Goal: Task Accomplishment & Management: Use online tool/utility

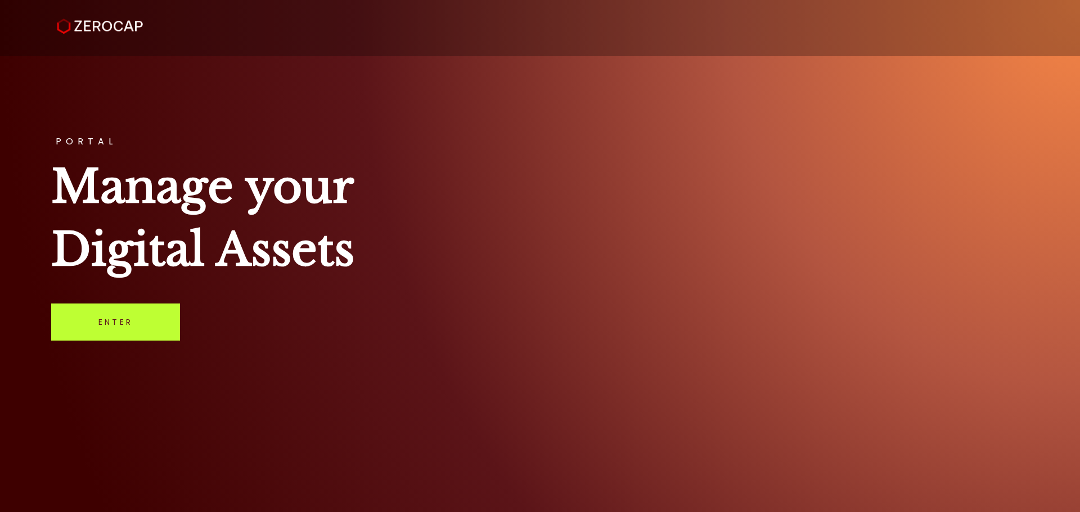
click at [102, 339] on link "Enter" at bounding box center [115, 322] width 129 height 37
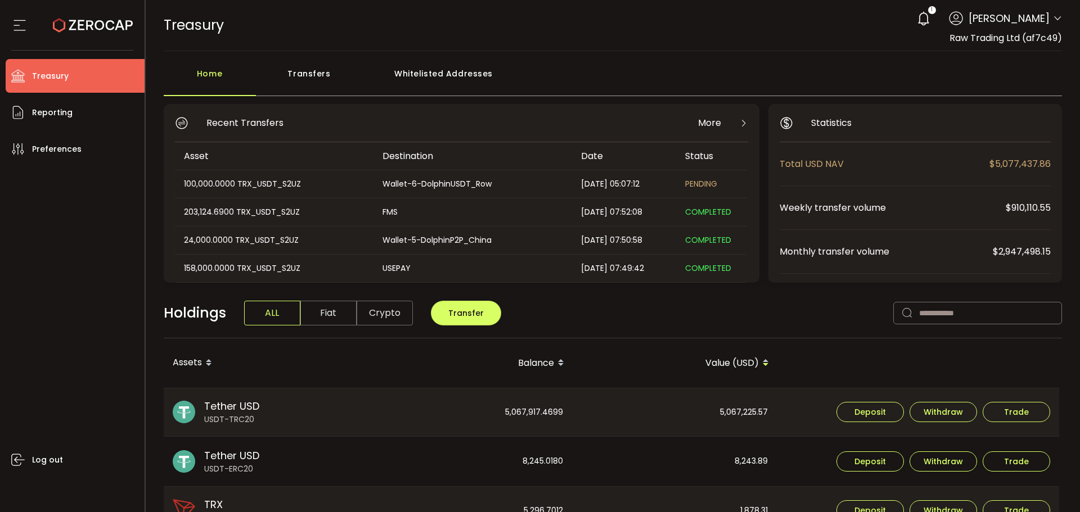
click at [306, 79] on div "Transfers" at bounding box center [309, 79] width 107 height 34
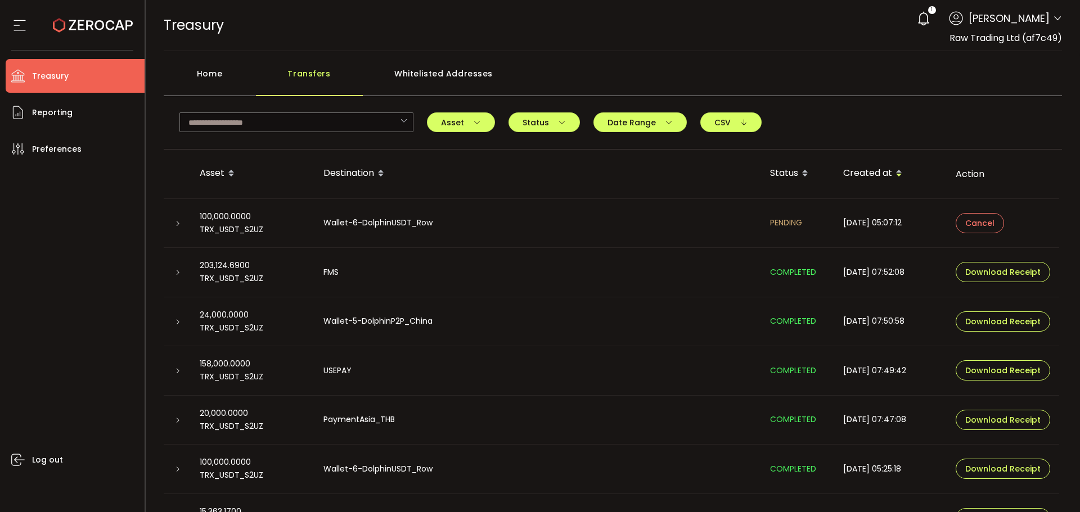
click at [175, 224] on icon at bounding box center [177, 224] width 7 height 7
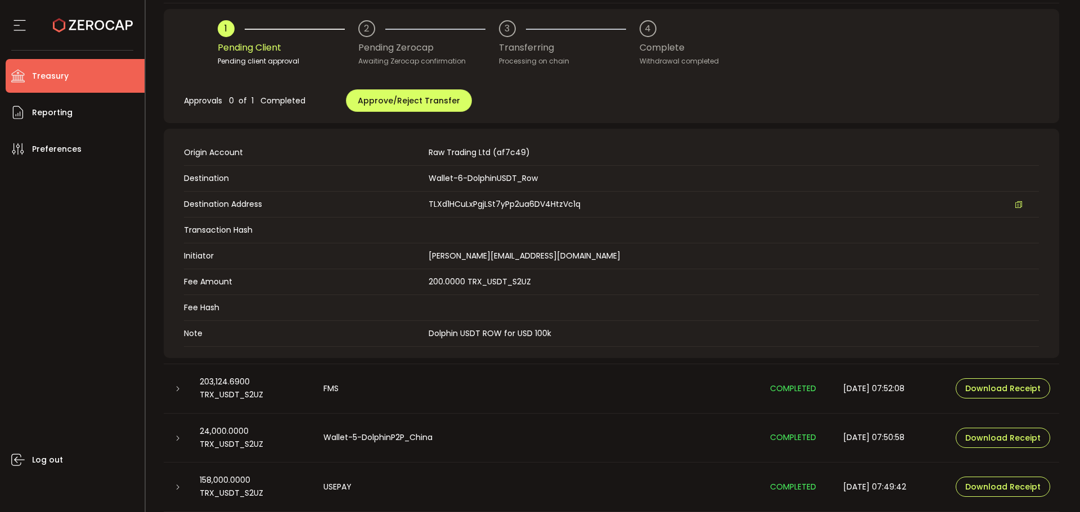
scroll to position [225, 0]
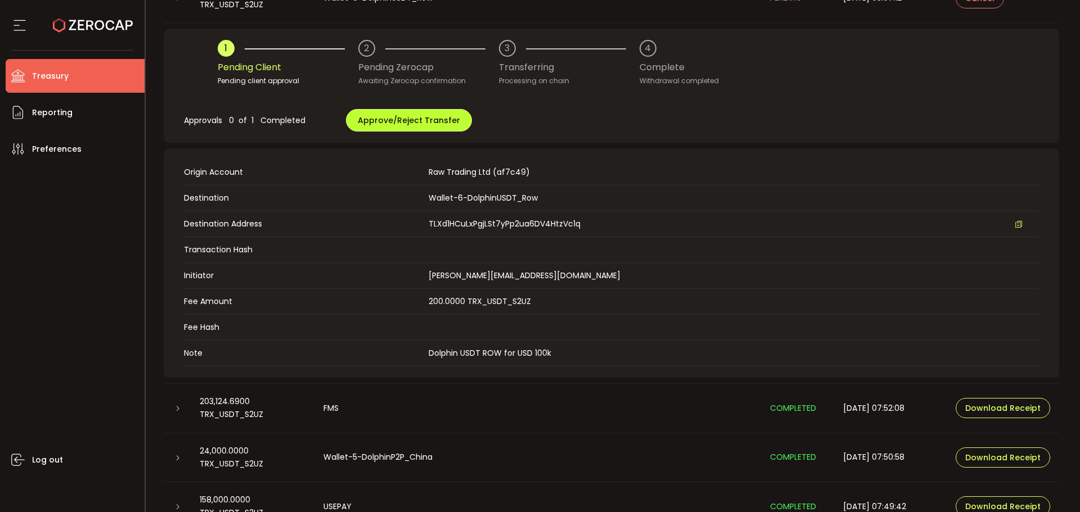
click at [384, 112] on button "Approve/Reject Transfer" at bounding box center [409, 120] width 126 height 23
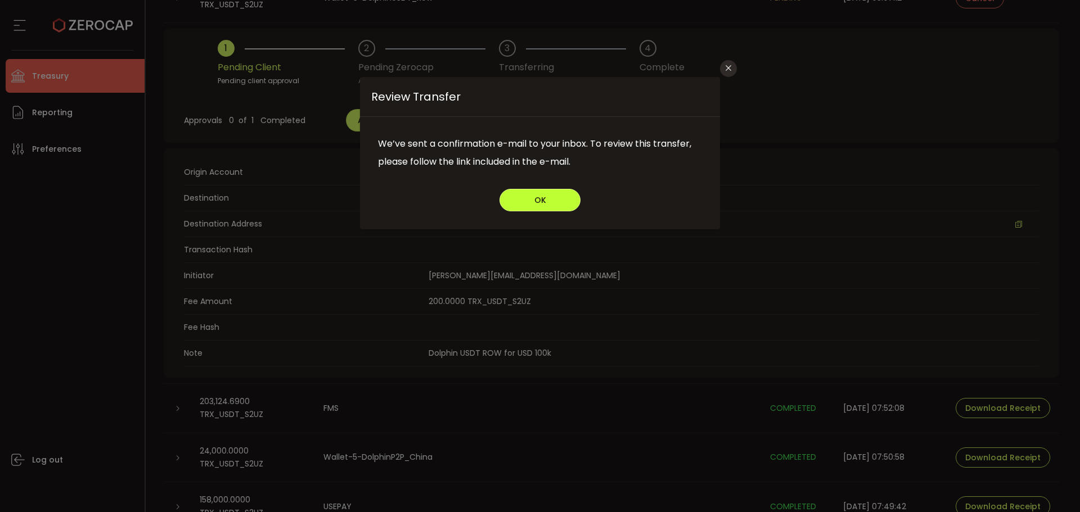
click at [569, 194] on button "OK" at bounding box center [540, 200] width 81 height 23
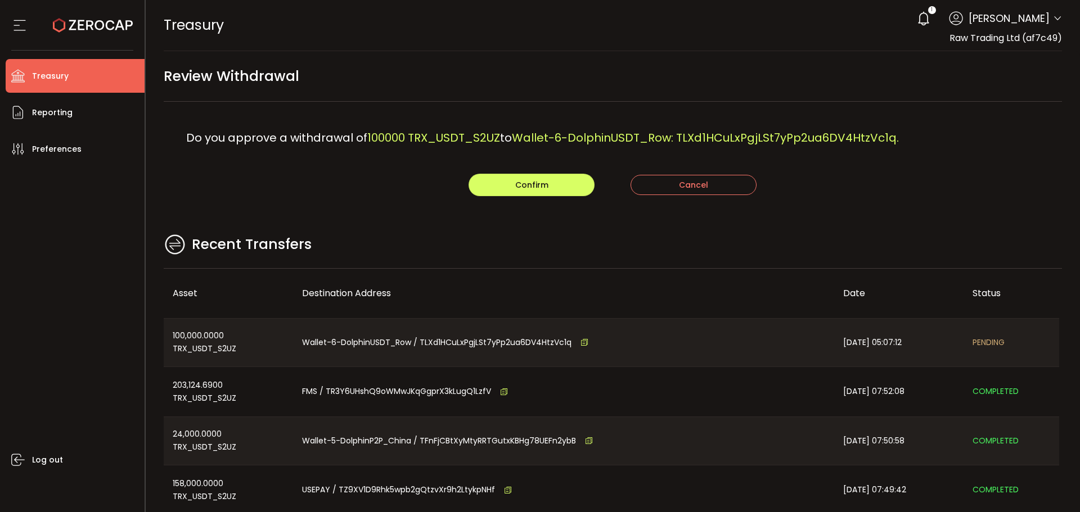
click at [620, 233] on div "Recent Transfers" at bounding box center [613, 250] width 899 height 37
click at [568, 181] on button "Confirm" at bounding box center [532, 185] width 126 height 23
